Goal: Task Accomplishment & Management: Use online tool/utility

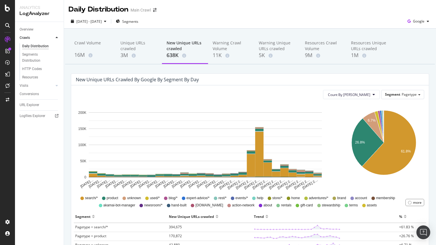
click at [359, 15] on div "[DATE] - [DATE] Segments Google" at bounding box center [250, 21] width 372 height 14
click at [138, 22] on span "Segments" at bounding box center [130, 21] width 16 height 5
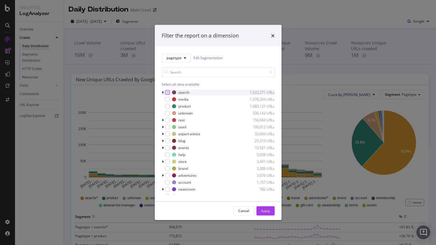
click at [166, 92] on div "modal" at bounding box center [167, 92] width 5 height 5
click at [163, 92] on icon "modal" at bounding box center [163, 91] width 2 height 3
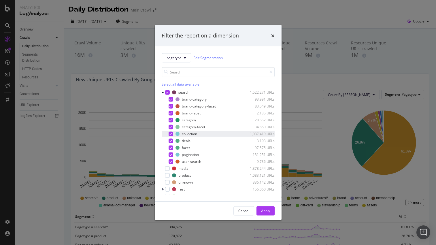
click at [170, 134] on icon "modal" at bounding box center [170, 133] width 3 height 3
click at [265, 213] on div "Apply" at bounding box center [265, 210] width 9 height 5
